Goal: Task Accomplishment & Management: Manage account settings

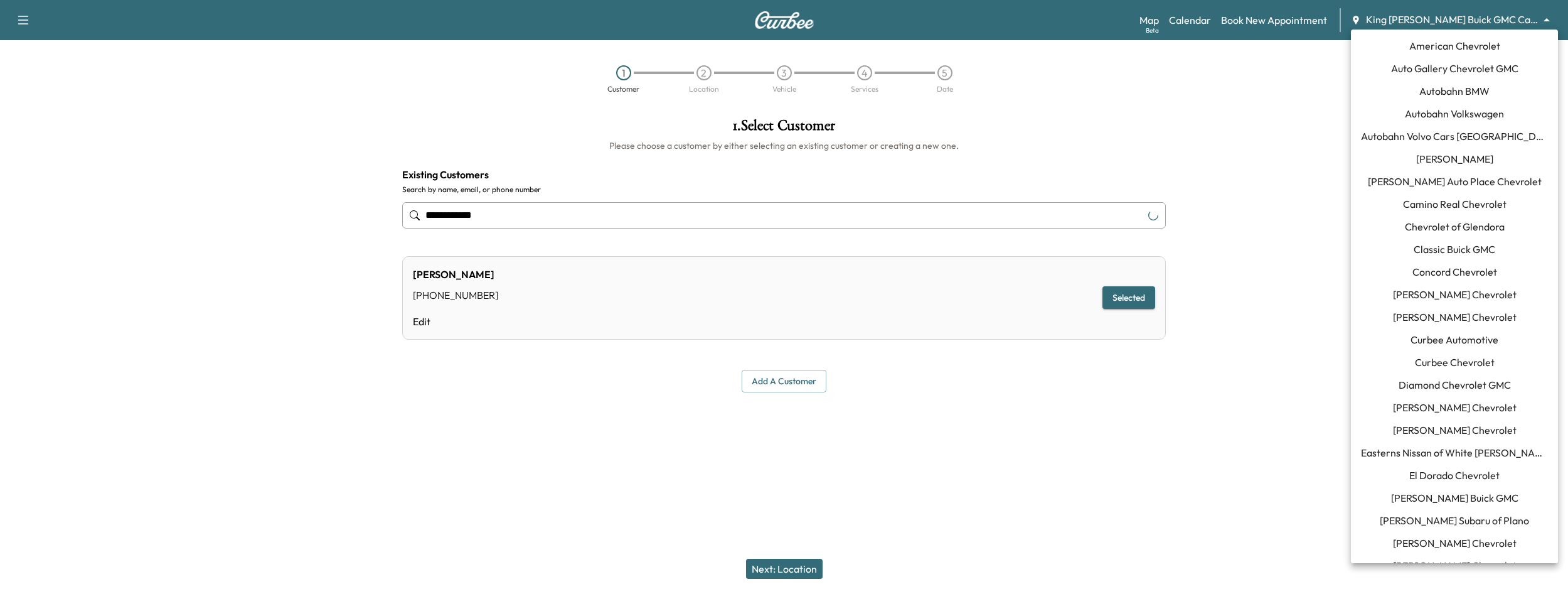
click at [1391, 26] on body "**********" at bounding box center [784, 297] width 1568 height 594
click at [1458, 495] on span "[PERSON_NAME] Buick GMC" at bounding box center [1454, 497] width 127 height 15
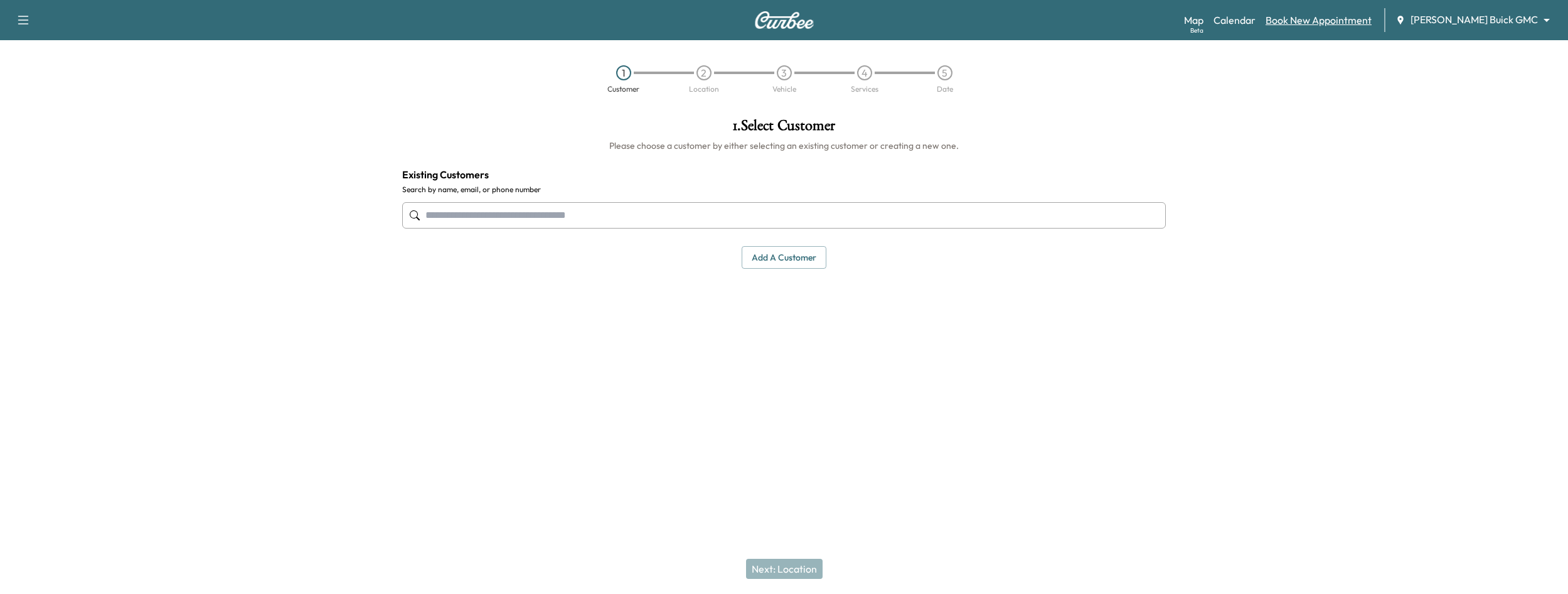
click at [1347, 24] on link "Book New Appointment" at bounding box center [1318, 20] width 106 height 15
click at [1255, 12] on link "Calendar" at bounding box center [1234, 20] width 42 height 15
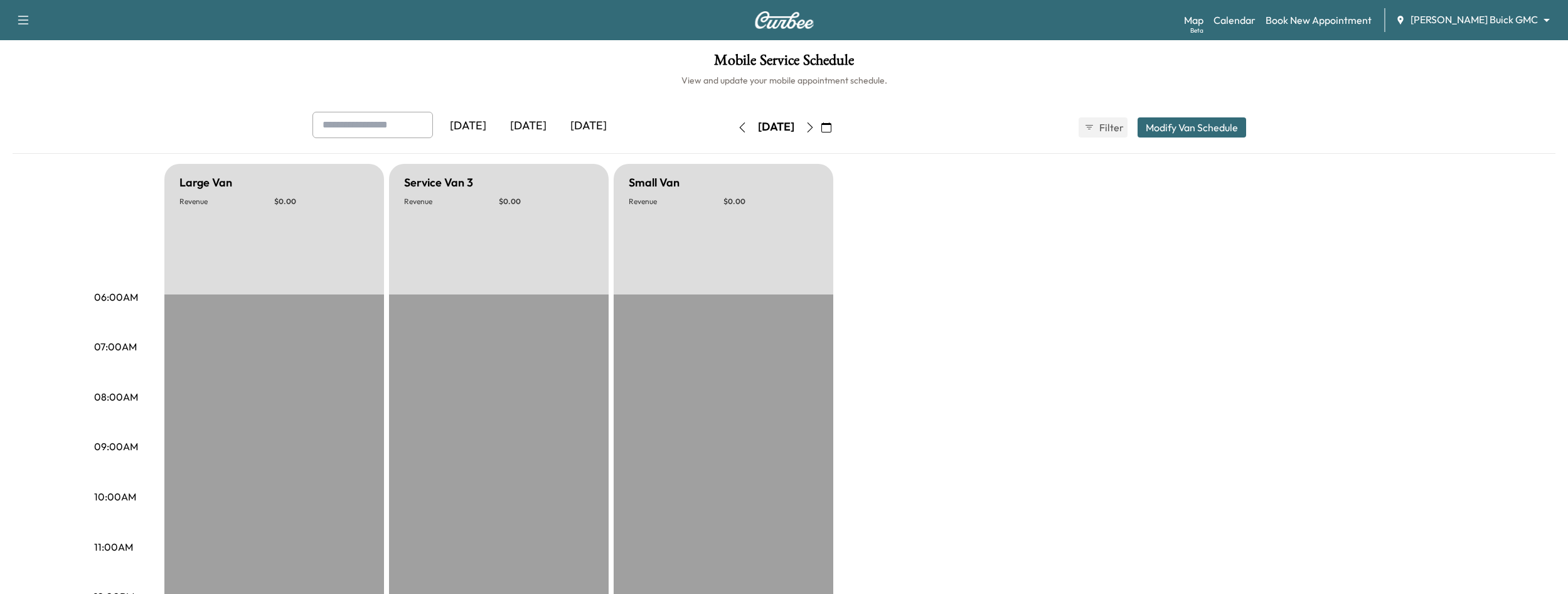
click at [820, 136] on button "button" at bounding box center [810, 127] width 21 height 20
click at [820, 132] on button "button" at bounding box center [810, 127] width 21 height 20
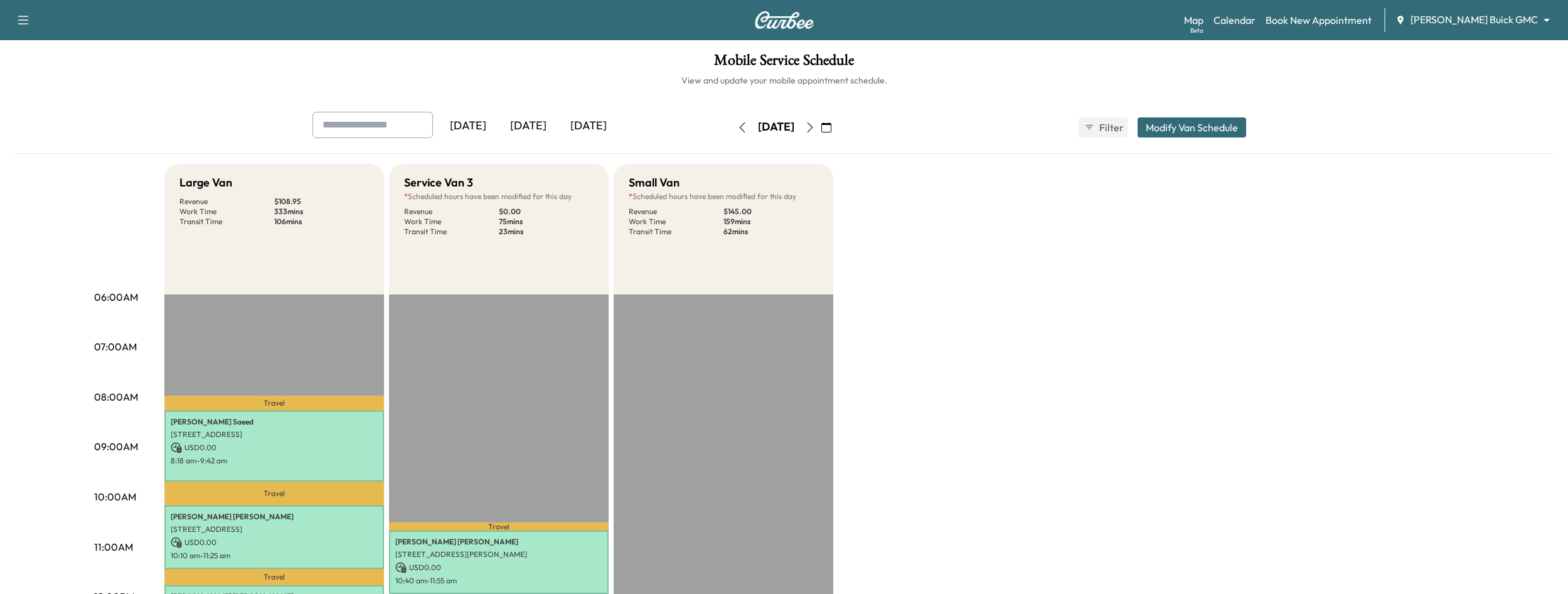
click at [815, 130] on icon "button" at bounding box center [810, 127] width 10 height 10
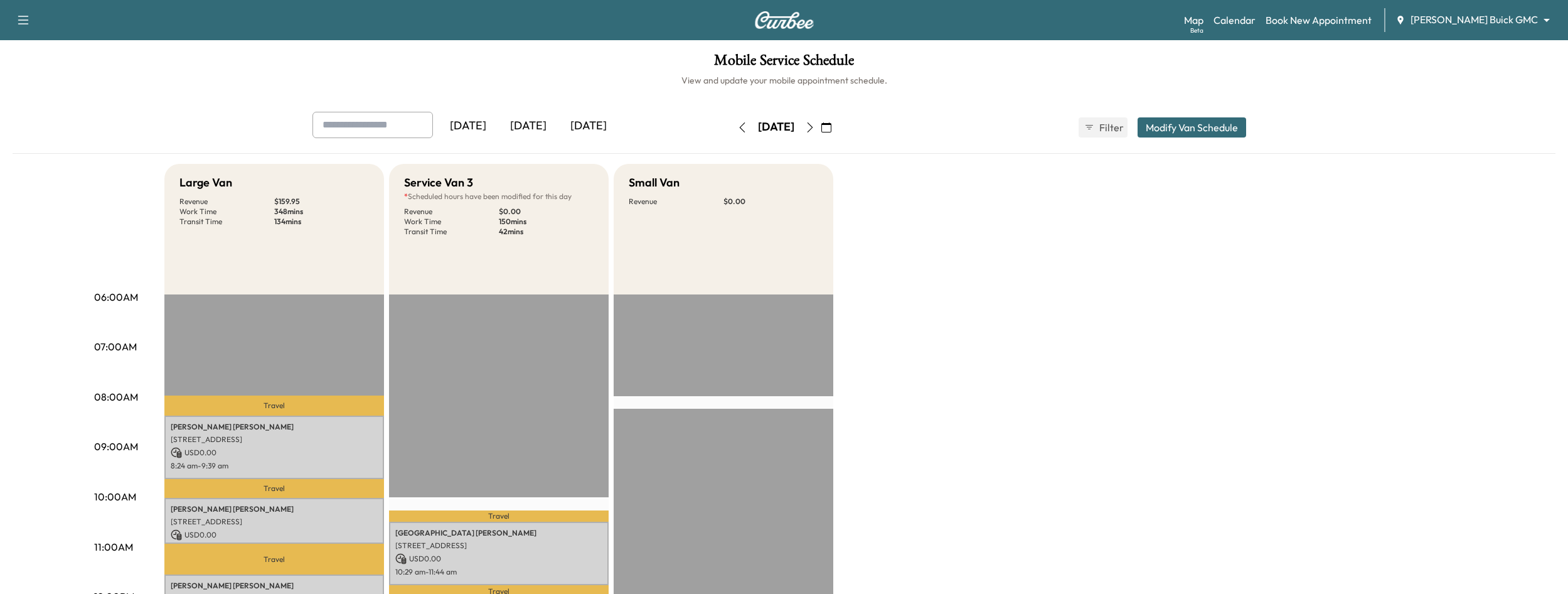
click at [815, 129] on icon "button" at bounding box center [810, 127] width 10 height 10
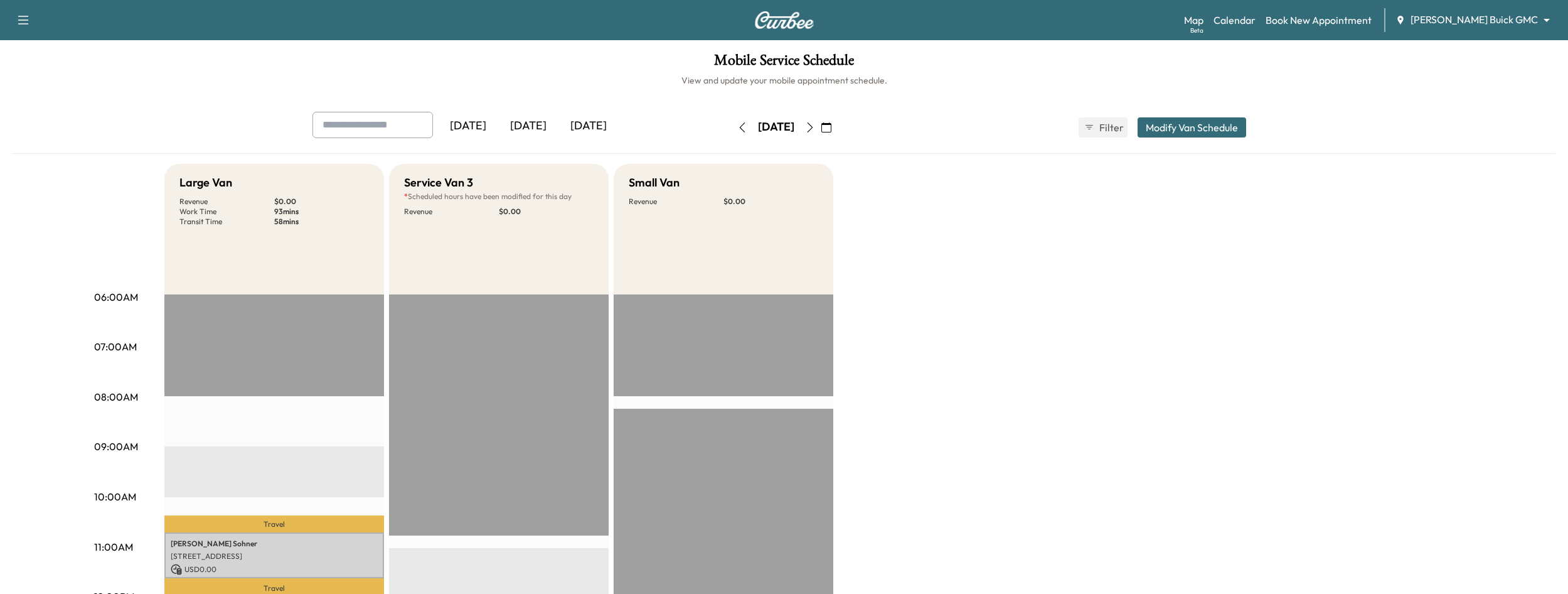
click at [732, 131] on button "button" at bounding box center [742, 127] width 21 height 20
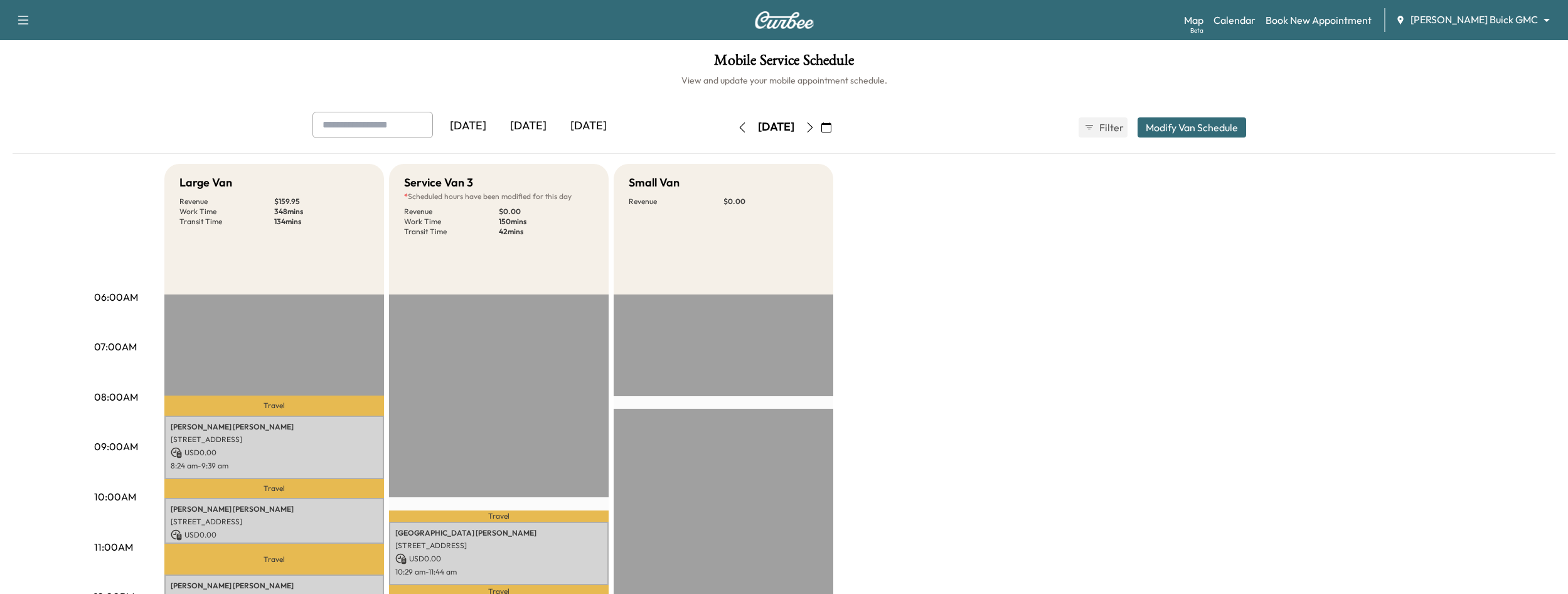
click at [737, 130] on icon "button" at bounding box center [741, 127] width 10 height 10
